Goal: Task Accomplishment & Management: Use online tool/utility

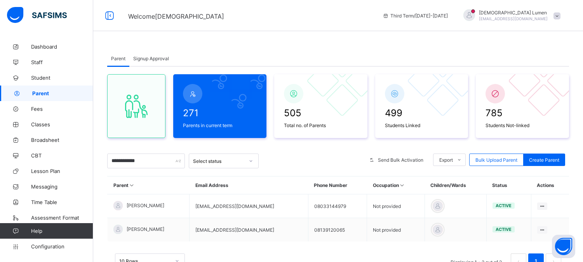
scroll to position [34, 0]
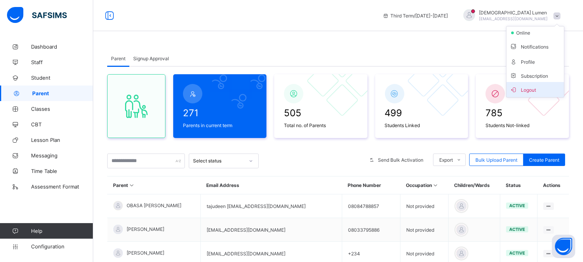
click at [538, 92] on span "Logout" at bounding box center [534, 89] width 51 height 9
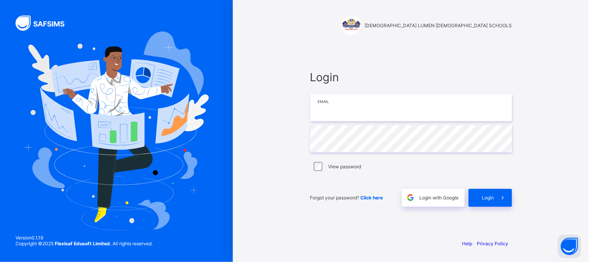
type input "**********"
click at [484, 197] on span "Login" at bounding box center [488, 197] width 12 height 6
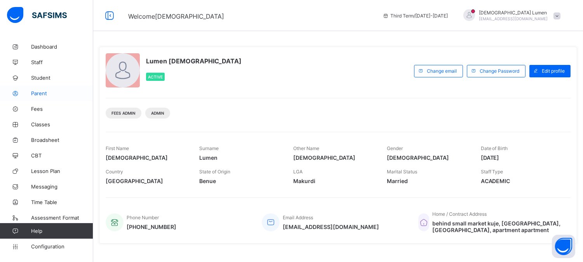
click at [49, 91] on span "Parent" at bounding box center [62, 93] width 62 height 6
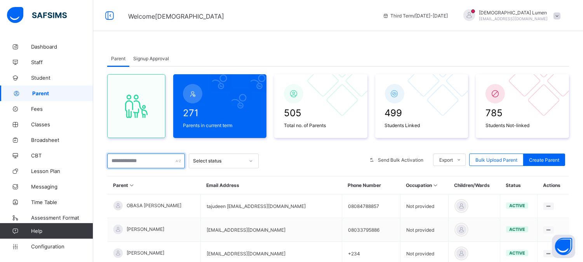
click at [123, 160] on input "text" at bounding box center [146, 160] width 78 height 15
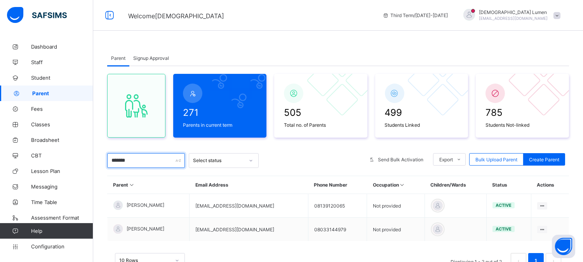
scroll to position [34, 0]
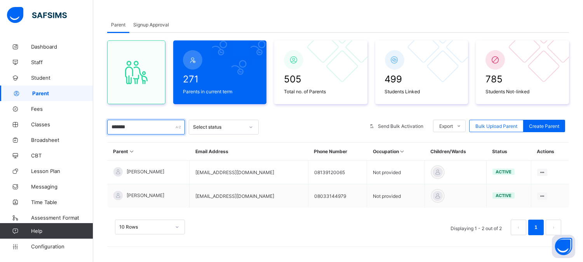
type input "*******"
click at [53, 126] on span "Classes" at bounding box center [62, 124] width 62 height 6
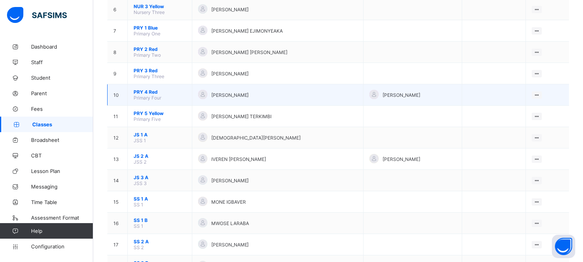
scroll to position [268, 0]
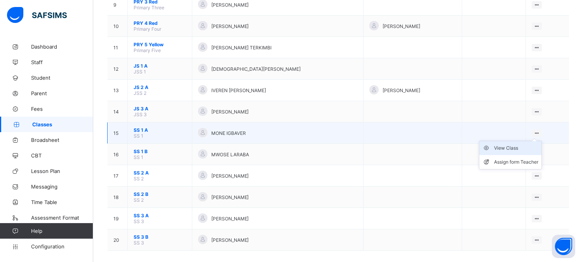
click at [515, 144] on div "View Class" at bounding box center [516, 148] width 44 height 8
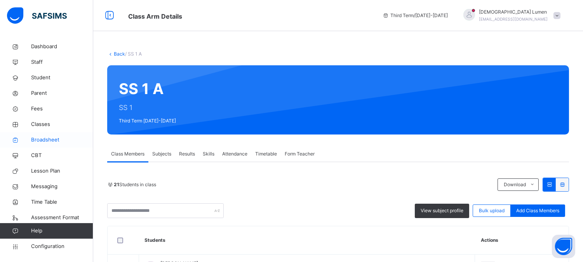
click at [49, 137] on span "Broadsheet" at bounding box center [62, 140] width 62 height 8
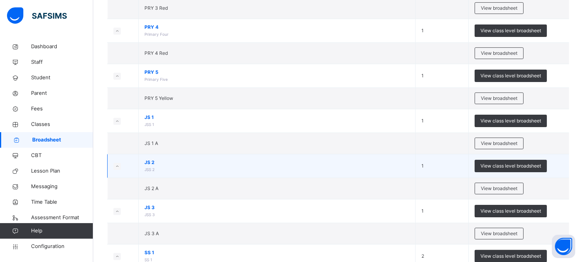
scroll to position [517, 0]
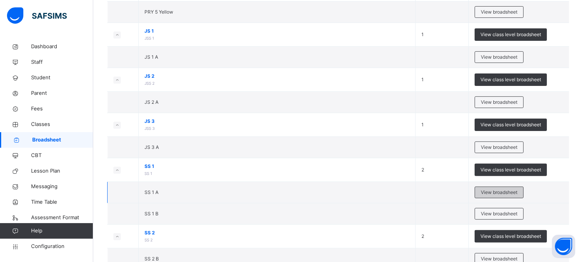
click at [517, 194] on span "View broadsheet" at bounding box center [498, 192] width 36 height 7
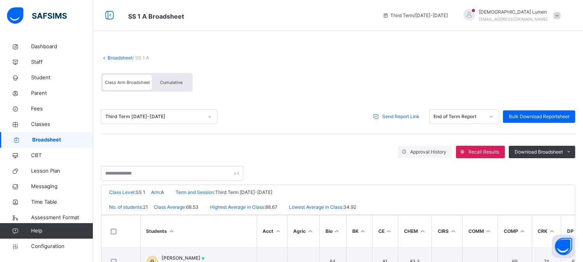
click at [405, 115] on span "Send Report Link" at bounding box center [400, 116] width 37 height 7
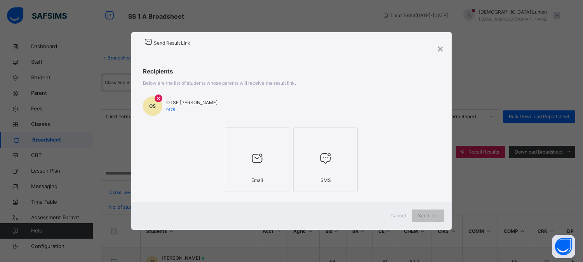
click at [247, 181] on div "Email" at bounding box center [257, 180] width 56 height 15
click at [433, 213] on span "Send link" at bounding box center [433, 215] width 20 height 7
